Goal: Information Seeking & Learning: Check status

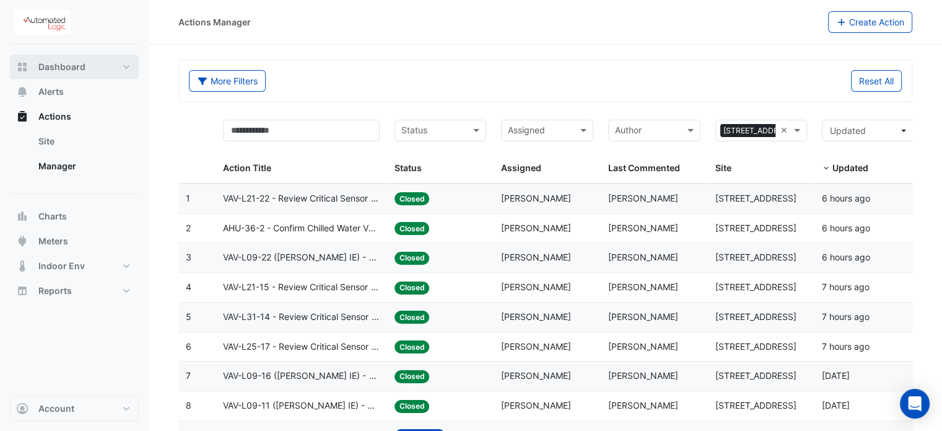
click at [79, 64] on span "Dashboard" at bounding box center [61, 67] width 47 height 12
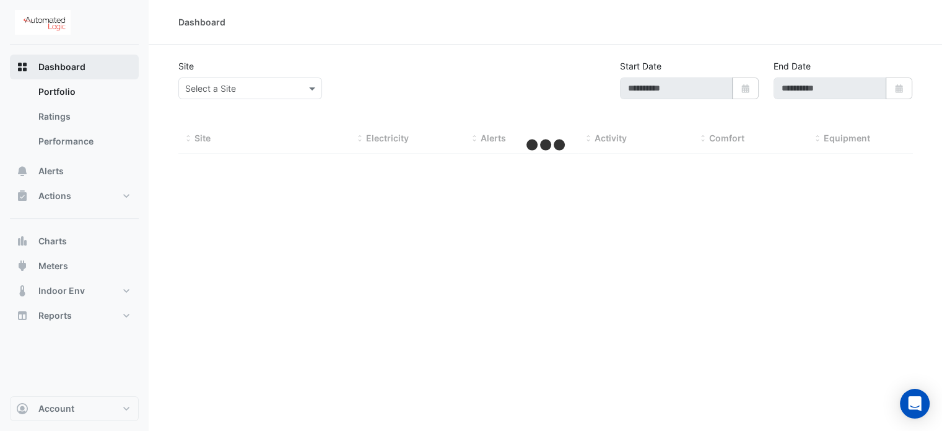
type input "**********"
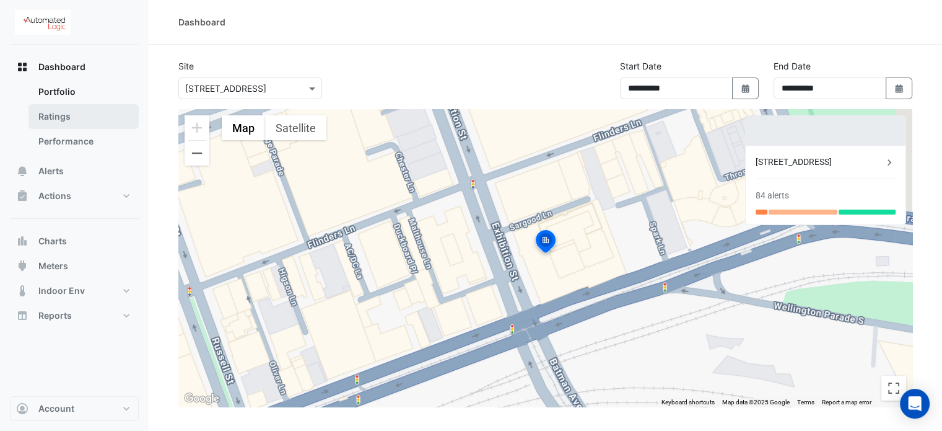
click at [69, 121] on link "Ratings" at bounding box center [84, 116] width 110 height 25
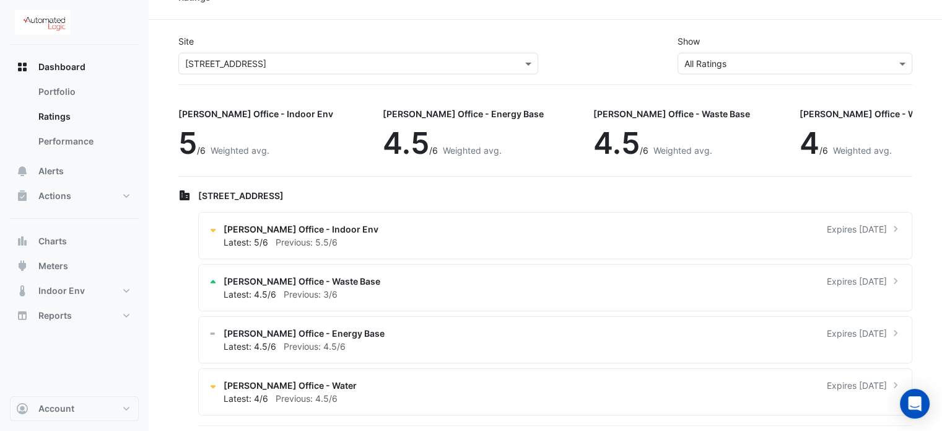
scroll to position [25, 0]
click at [47, 131] on link "Performance" at bounding box center [84, 141] width 110 height 25
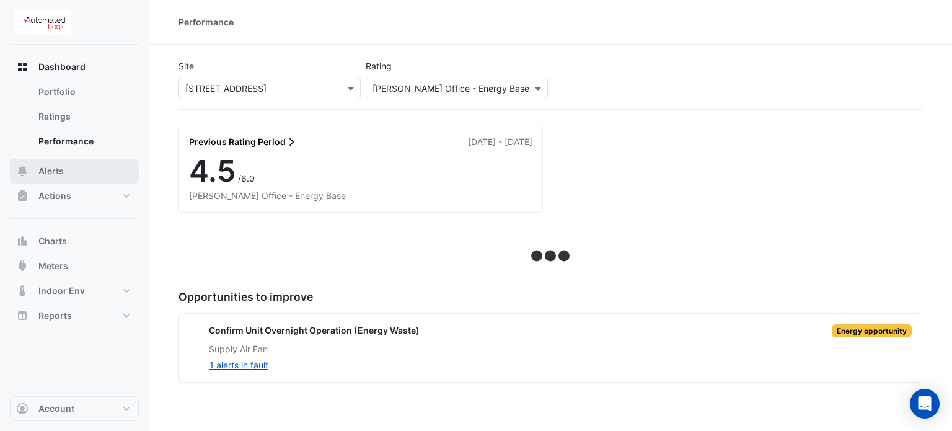
click at [47, 172] on span "Alerts" at bounding box center [50, 171] width 25 height 12
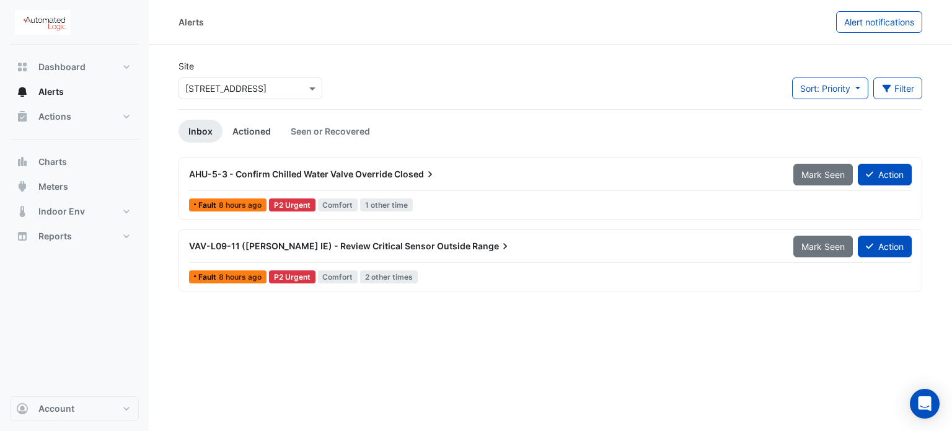
click at [239, 132] on link "Actioned" at bounding box center [251, 131] width 58 height 23
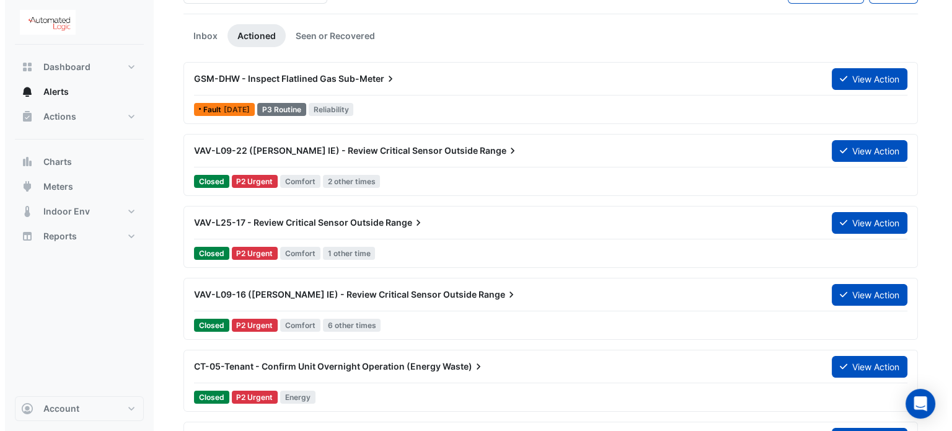
scroll to position [97, 0]
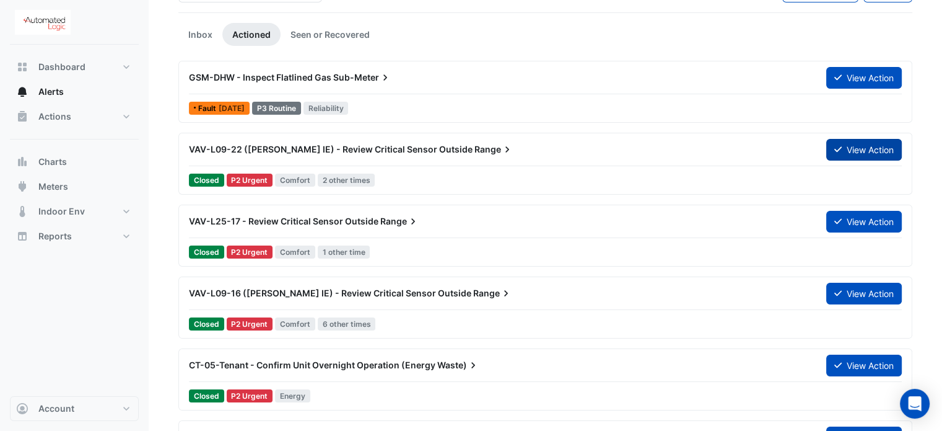
click at [851, 156] on button "View Action" at bounding box center [865, 150] width 76 height 22
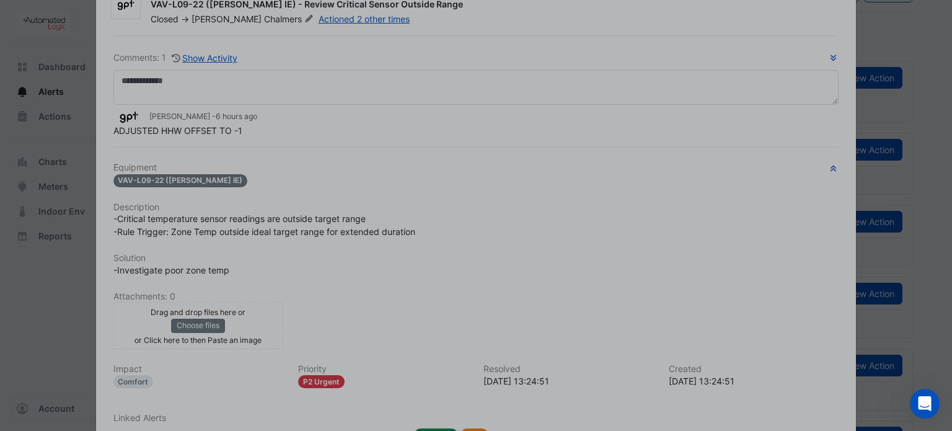
scroll to position [140, 0]
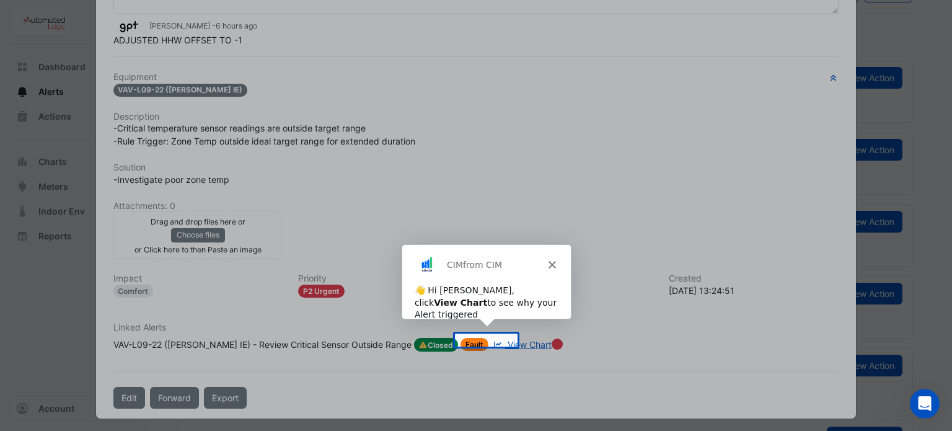
click at [545, 263] on div "CIM from CIM" at bounding box center [485, 264] width 169 height 40
click at [550, 262] on icon "Close" at bounding box center [550, 263] width 7 height 7
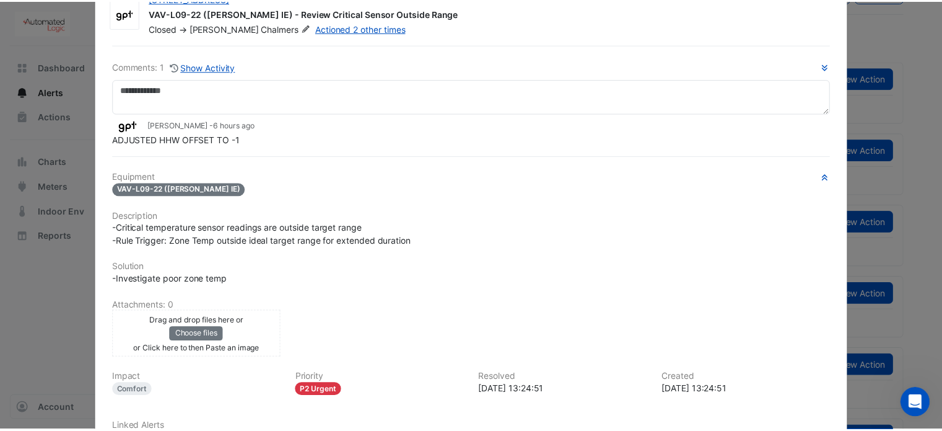
scroll to position [0, 0]
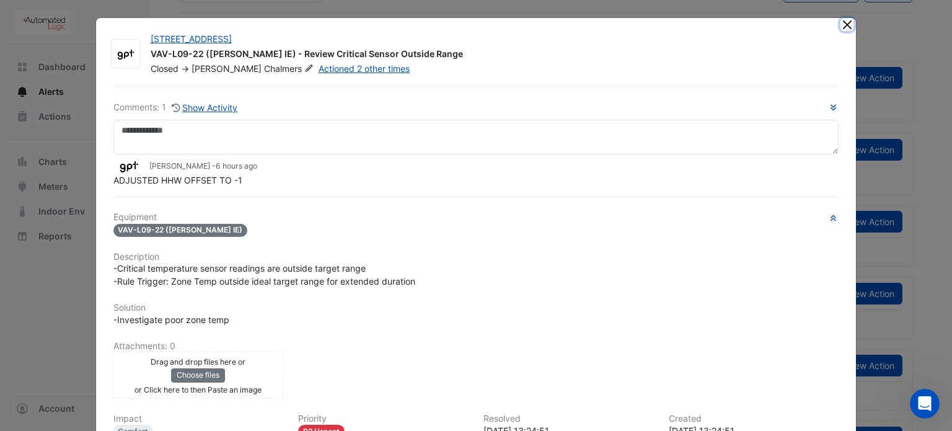
click at [840, 22] on button "Close" at bounding box center [846, 24] width 13 height 13
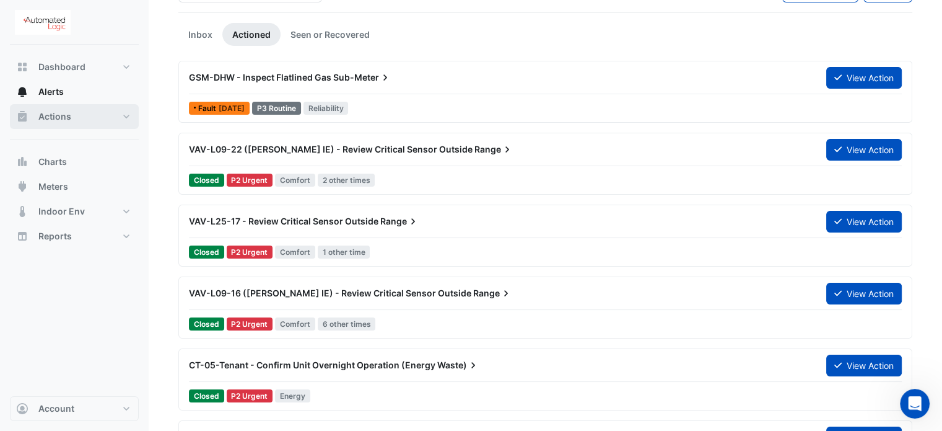
click at [73, 118] on button "Actions" at bounding box center [74, 116] width 129 height 25
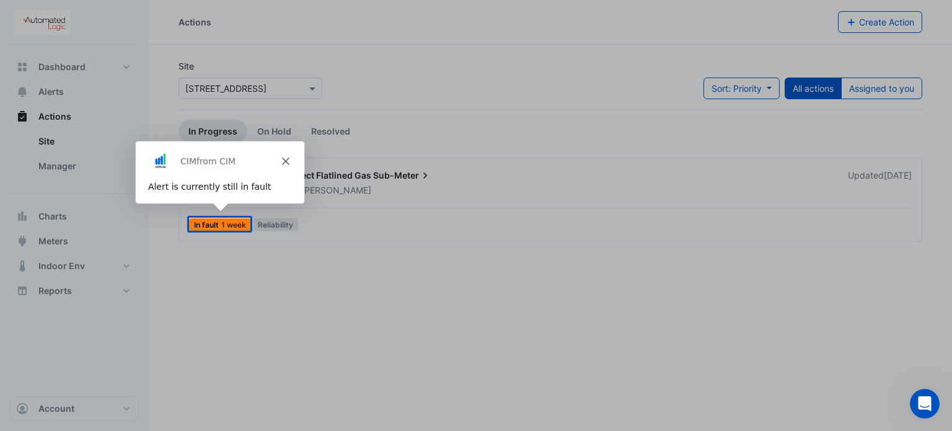
click at [281, 160] on icon "Close" at bounding box center [284, 160] width 7 height 7
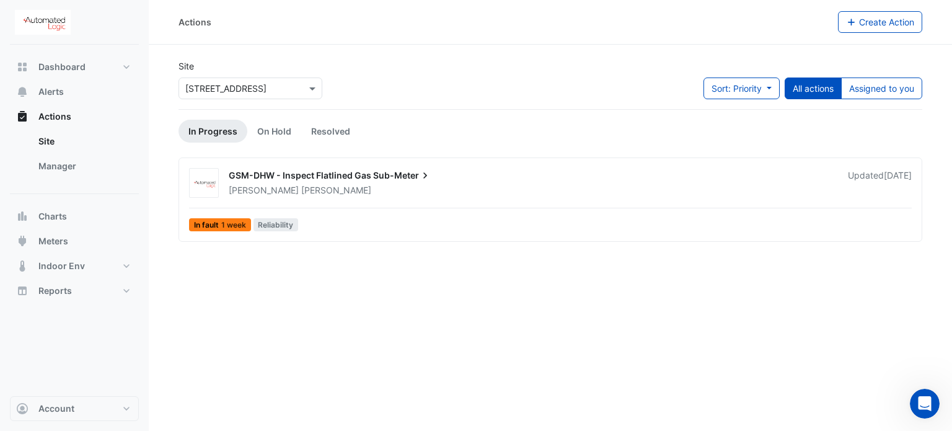
click at [250, 176] on span "GSM-DHW - Inspect Flatlined Gas" at bounding box center [300, 175] width 143 height 11
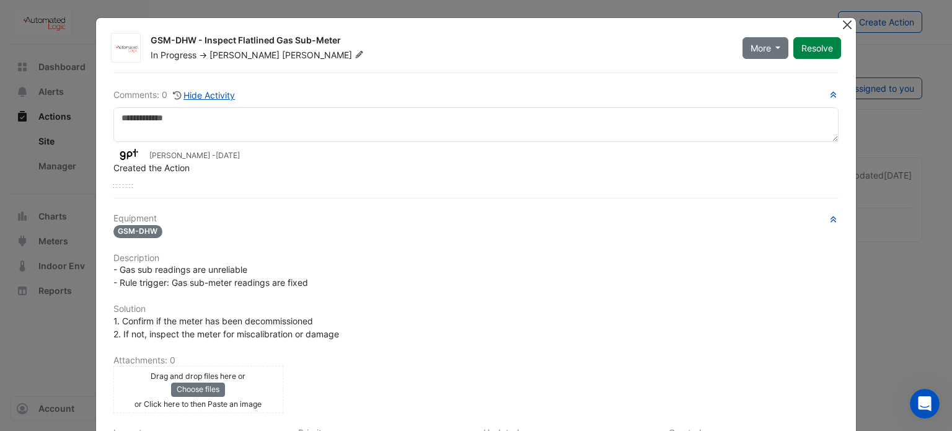
click at [840, 25] on button "Close" at bounding box center [846, 24] width 13 height 13
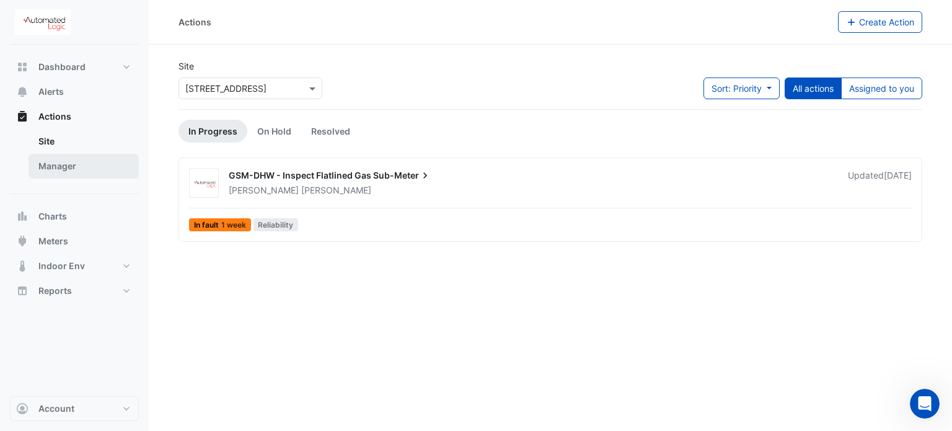
click at [39, 158] on link "Manager" at bounding box center [84, 166] width 110 height 25
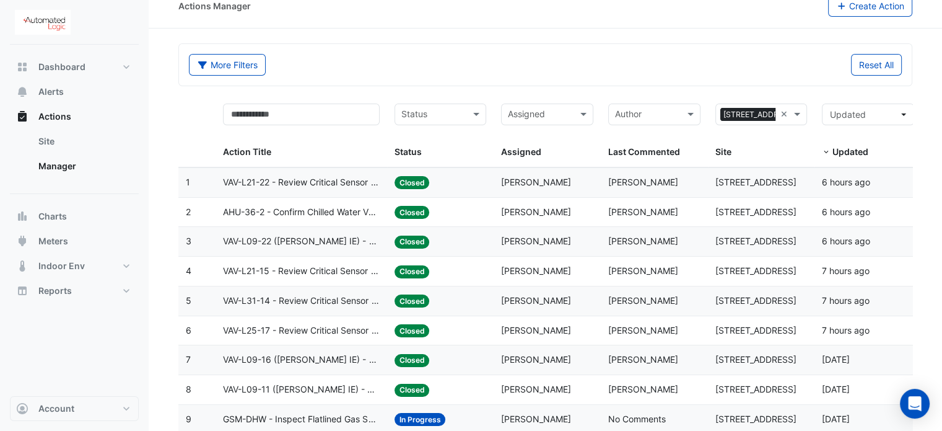
scroll to position [80, 0]
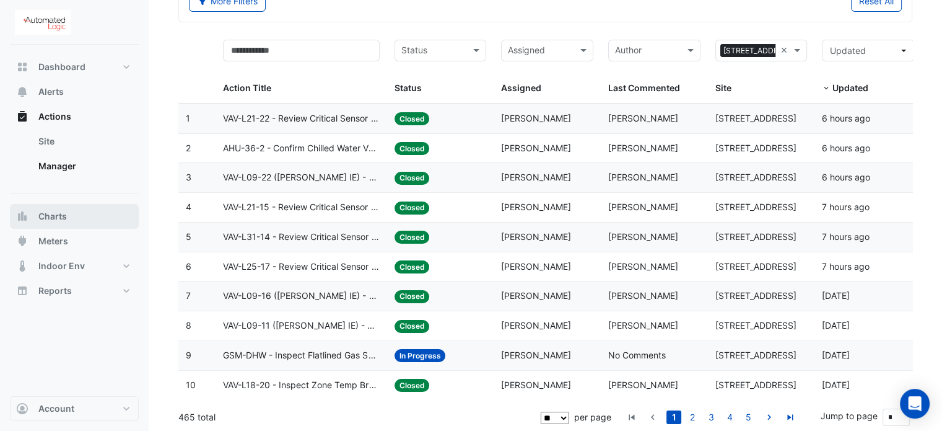
click at [76, 217] on button "Charts" at bounding box center [74, 216] width 129 height 25
